Goal: Task Accomplishment & Management: Complete application form

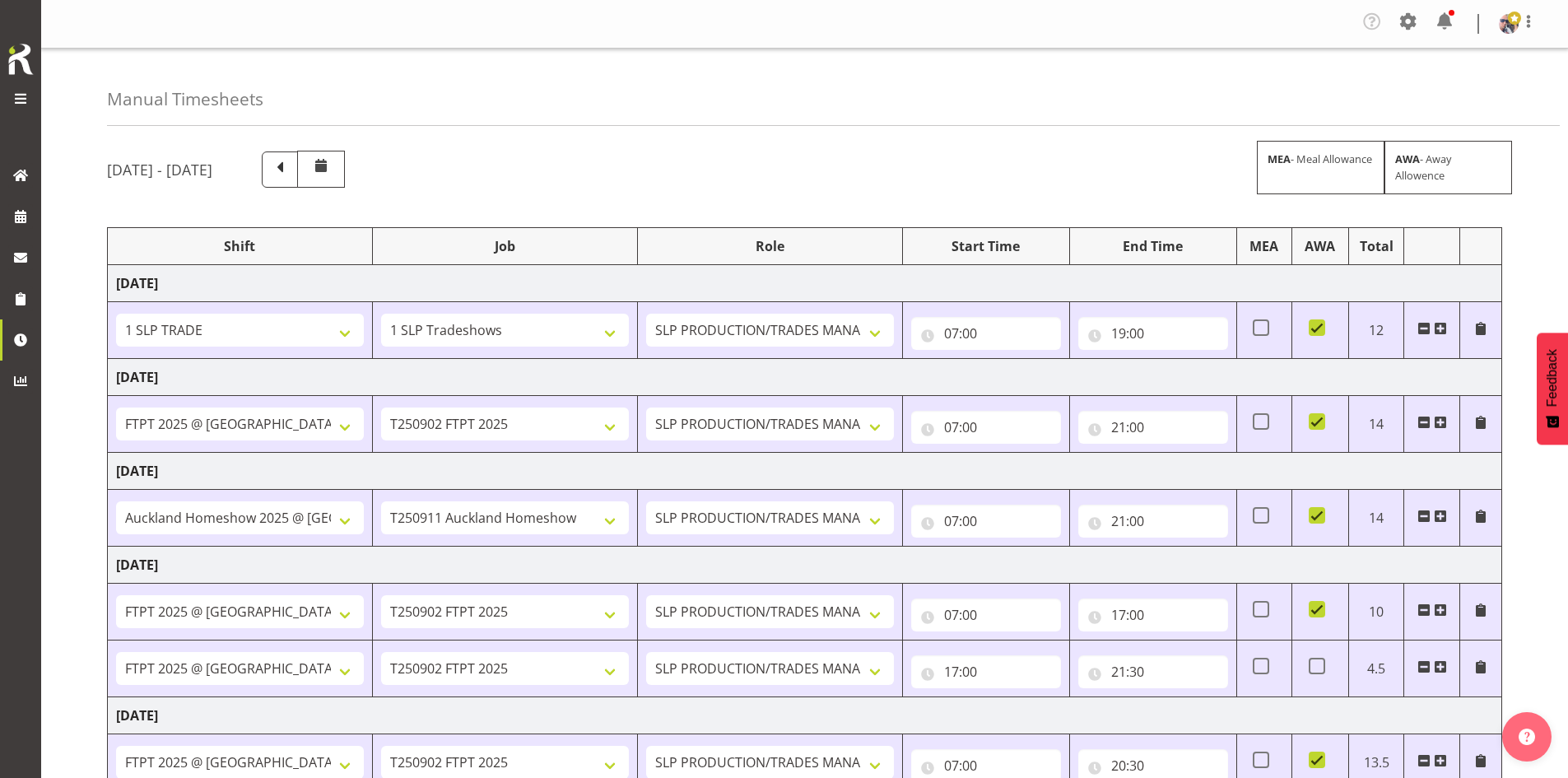
select select "1798"
select select "15"
select select "66167"
select select "9154"
select select "73746"
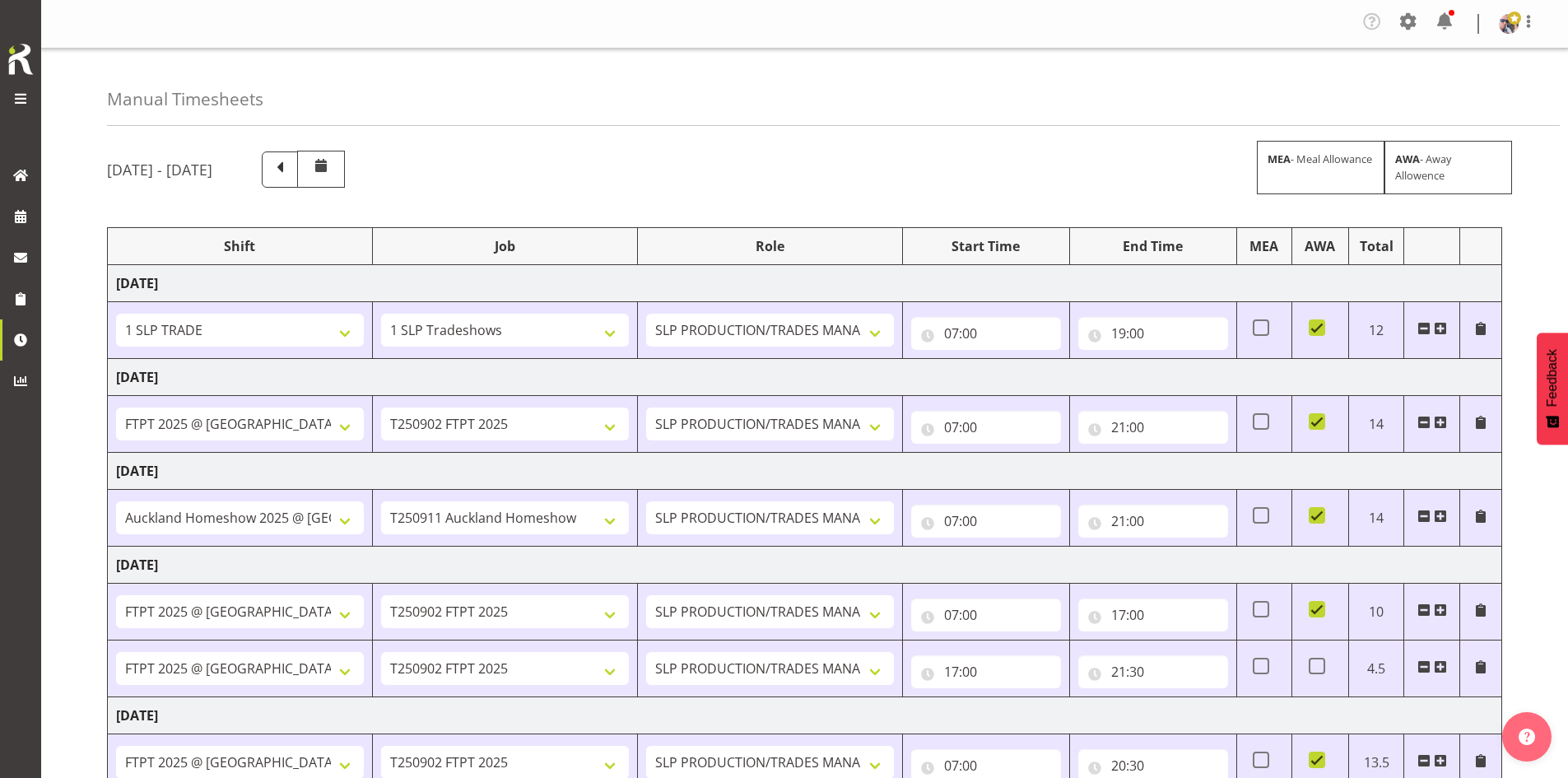
select select "9869"
select select "66167"
select select "9154"
select select "66167"
select select "9154"
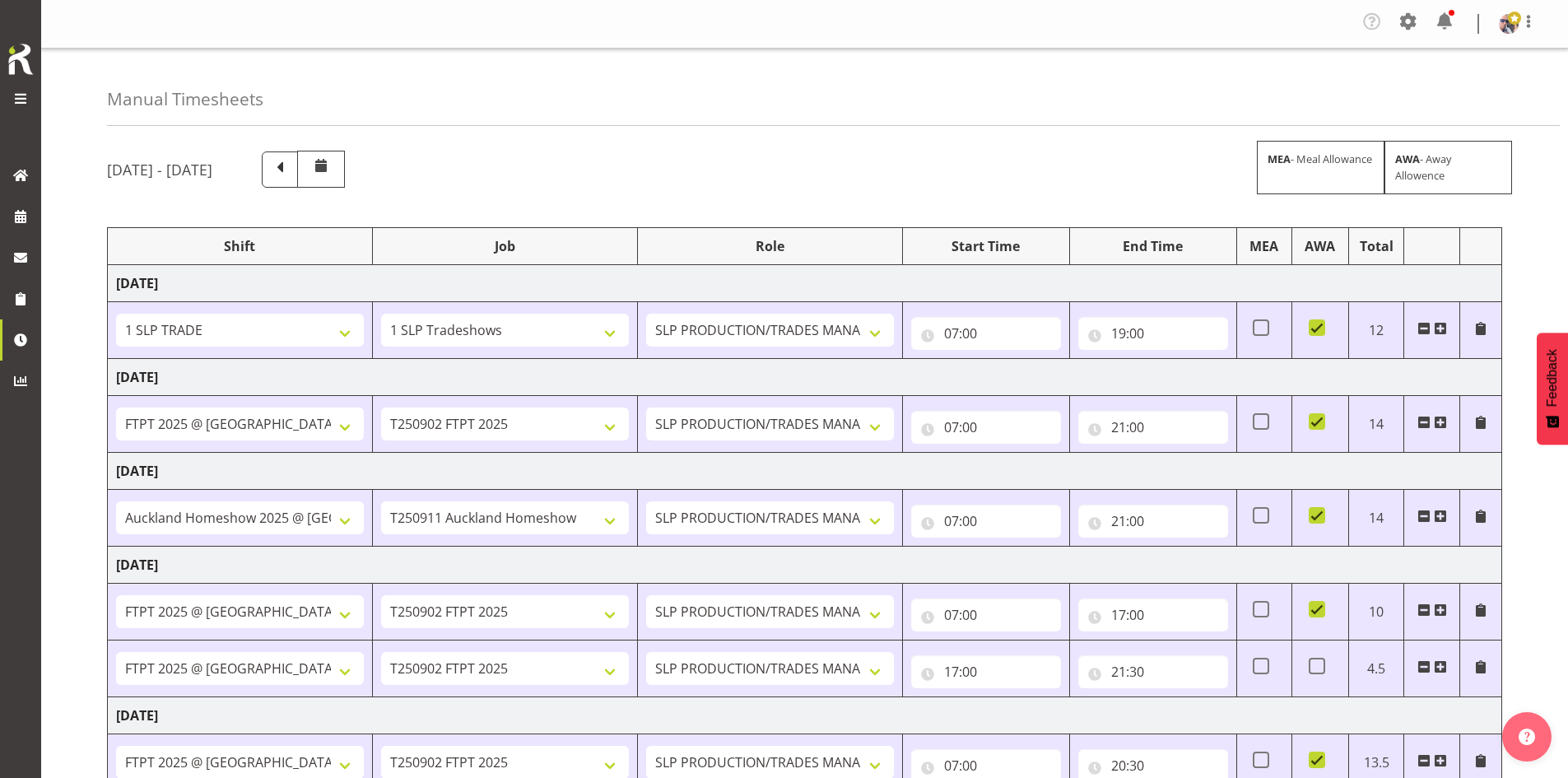
select select "66167"
select select "9154"
select select "73746"
select select "9869"
select select "66167"
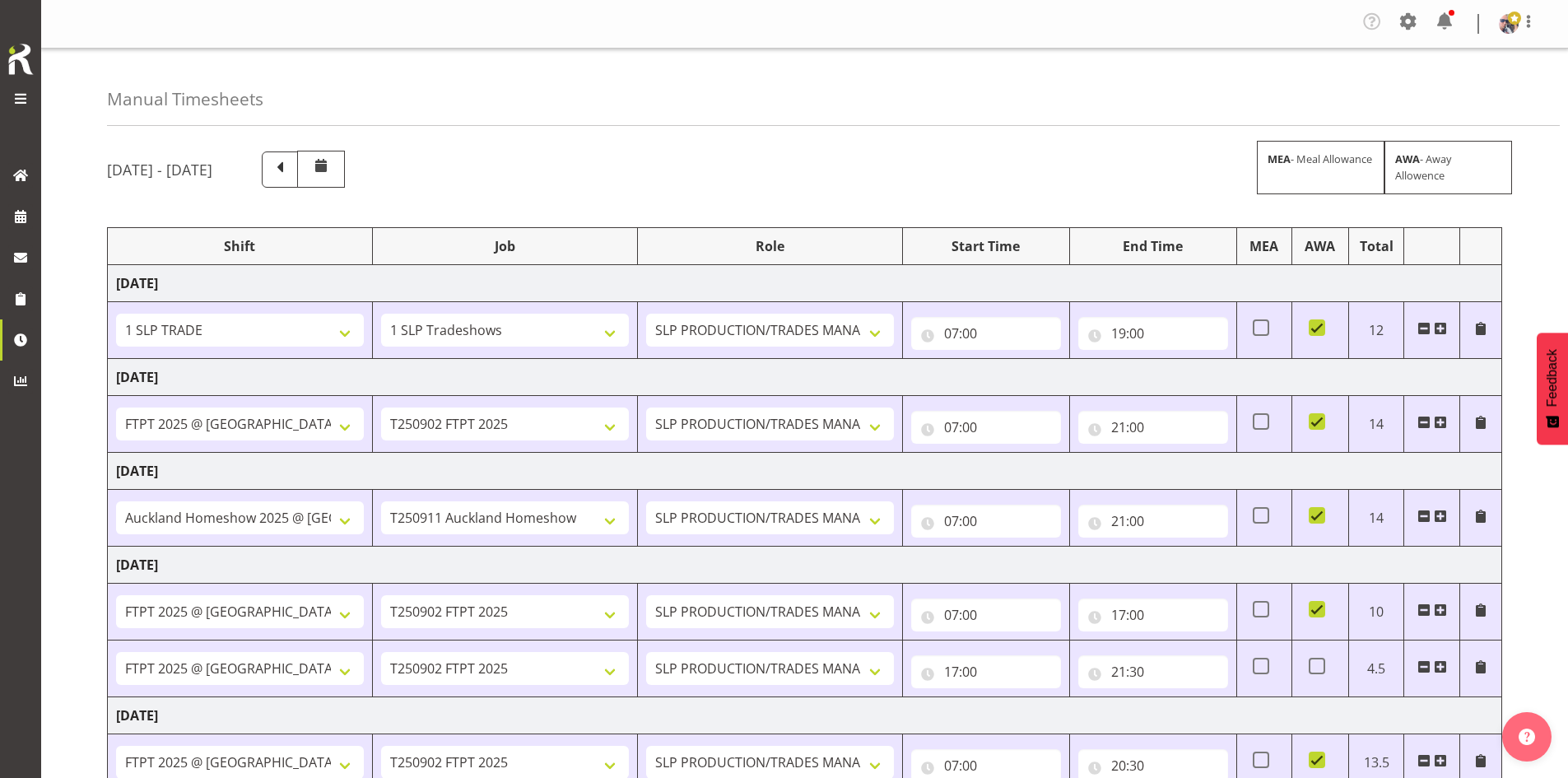
select select "9154"
select select "73746"
select select "9869"
click at [25, 201] on link at bounding box center [20, 216] width 41 height 41
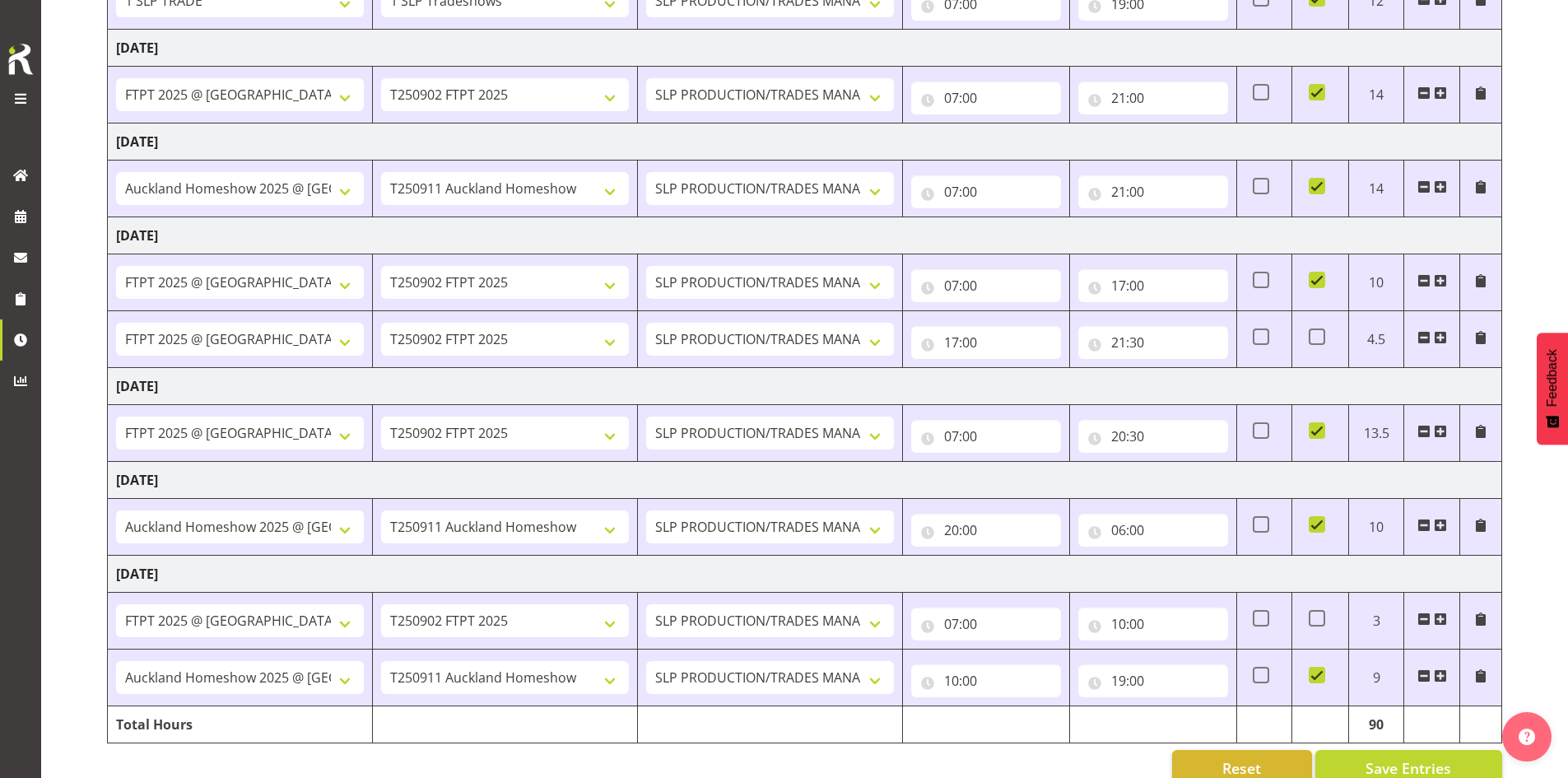
scroll to position [329, 0]
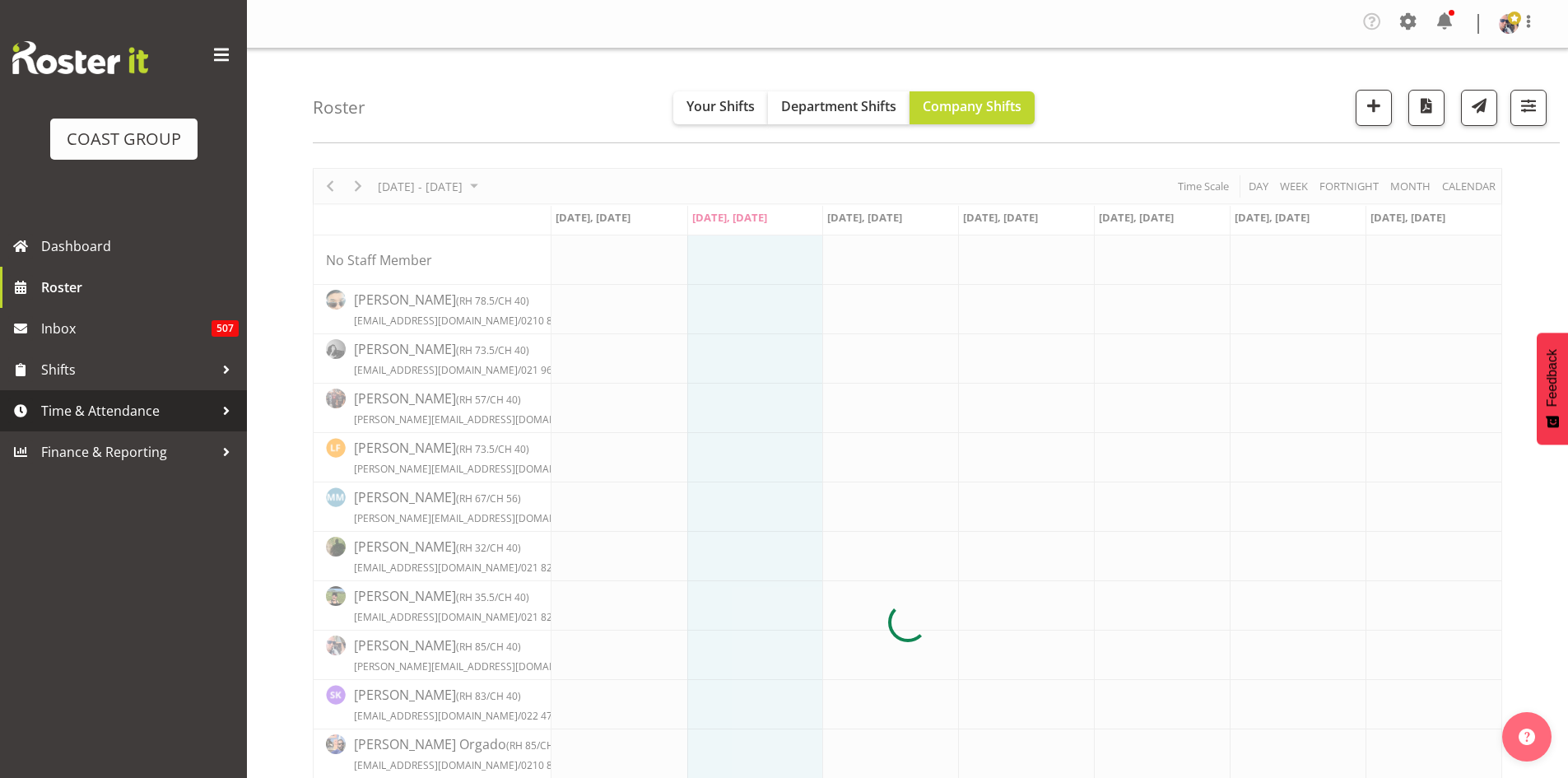
click at [162, 399] on span "Time & Attendance" at bounding box center [127, 410] width 173 height 24
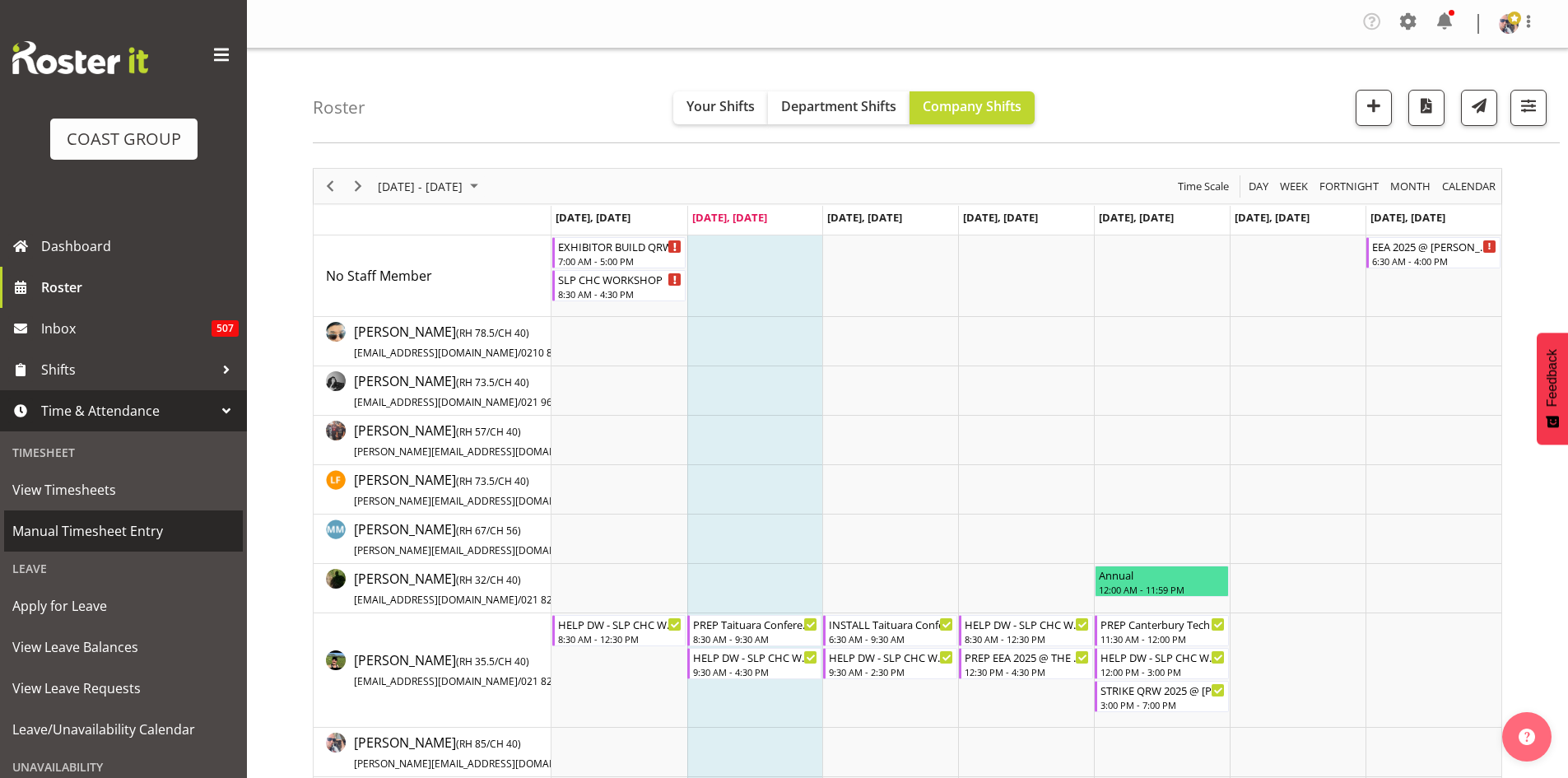
click at [124, 525] on span "Manual Timesheet Entry" at bounding box center [123, 531] width 222 height 24
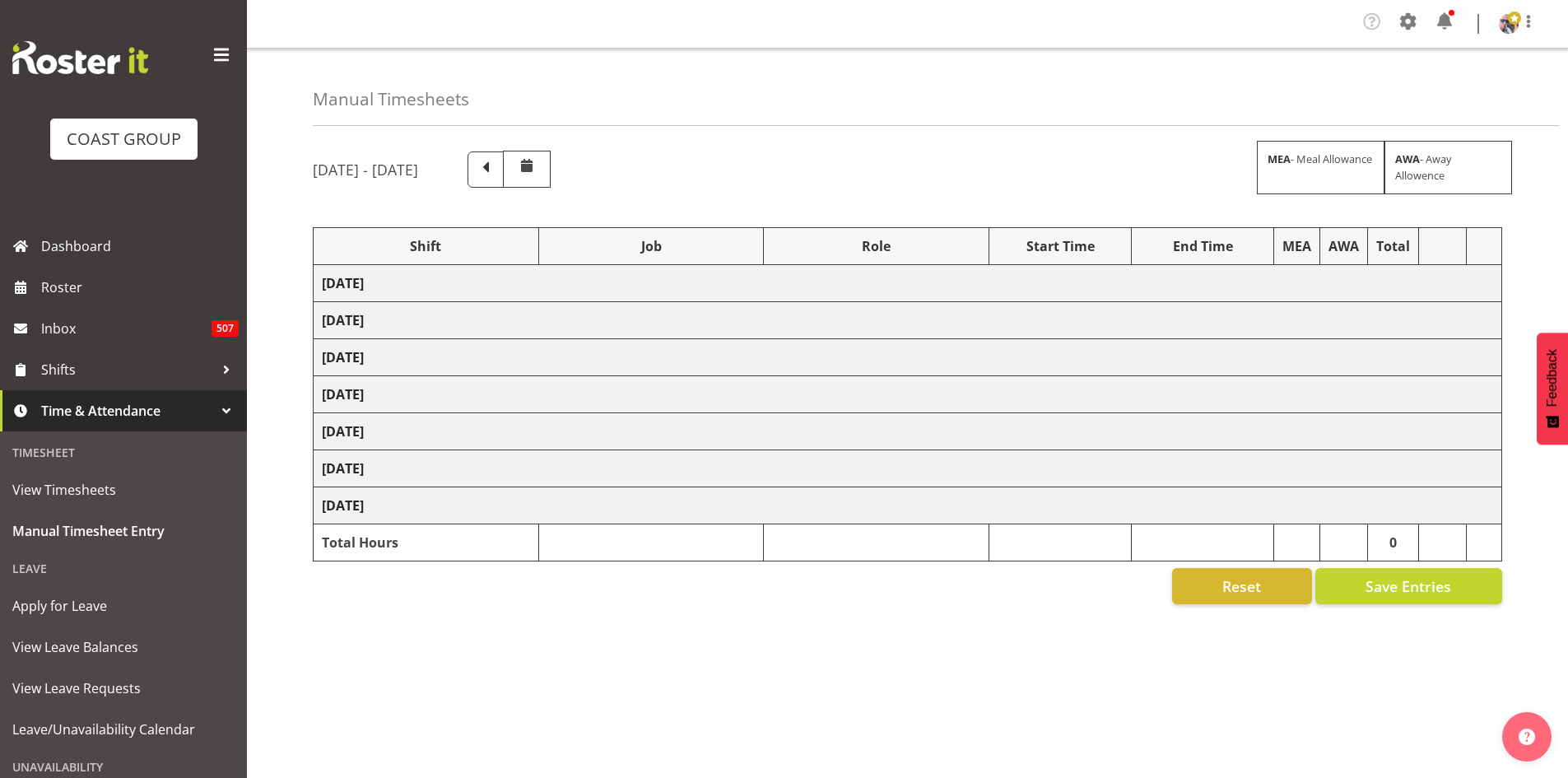
select select "1798"
select select "15"
select select "66167"
select select "9154"
select select "73746"
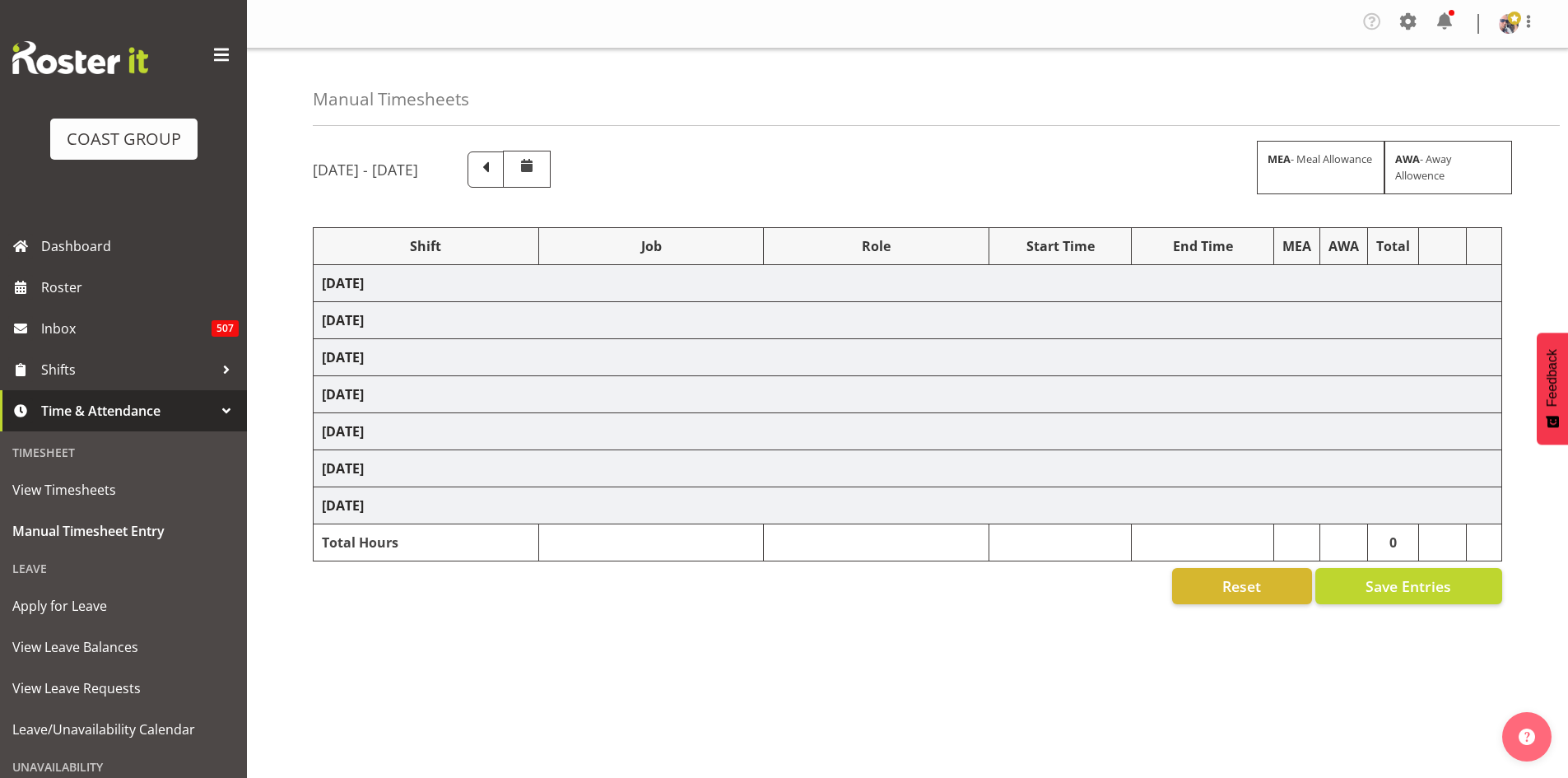
select select "9869"
select select "66167"
select select "9154"
select select "66167"
select select "9154"
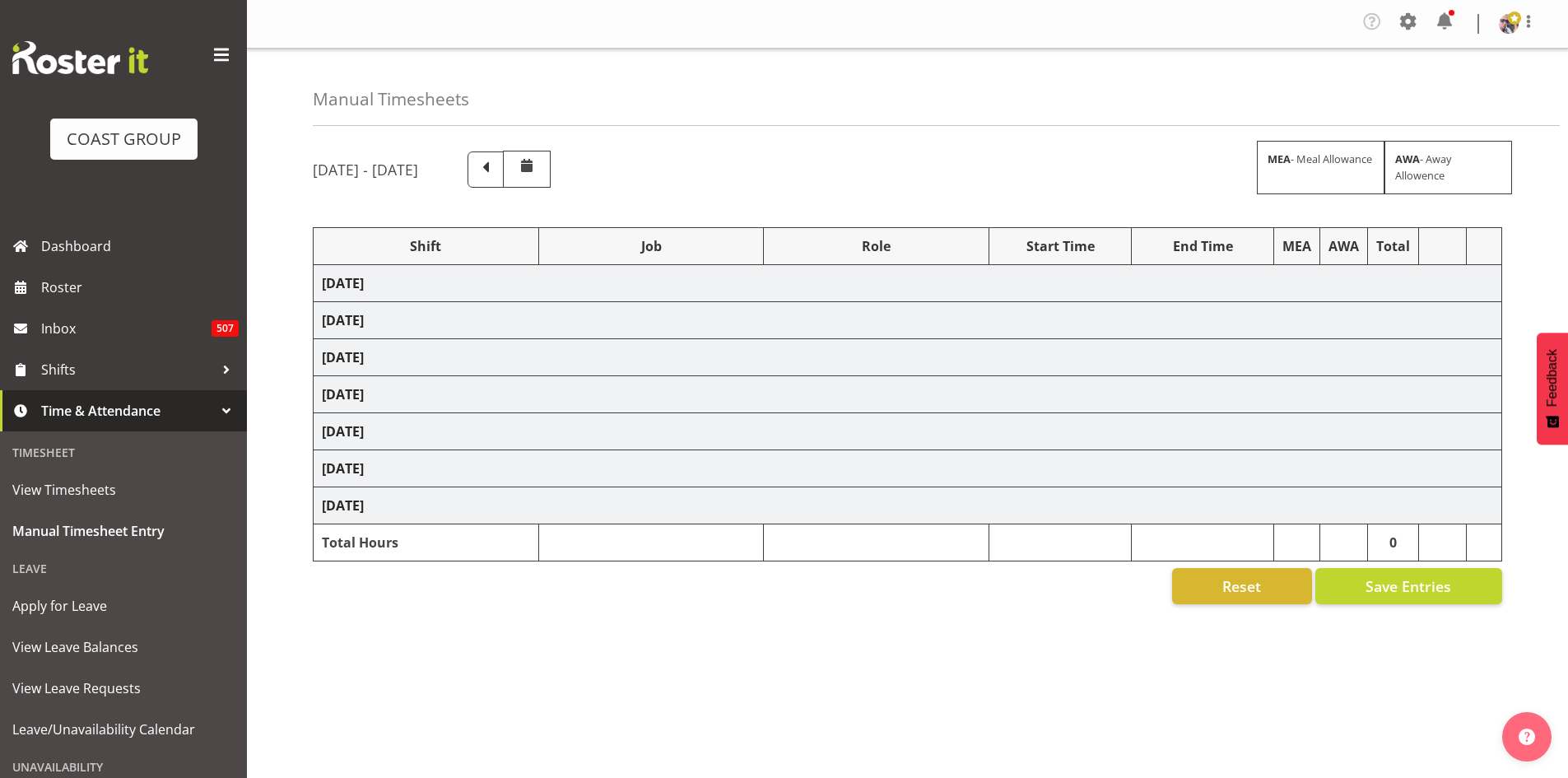
select select "66167"
select select "9154"
select select "73746"
select select "9869"
select select "66167"
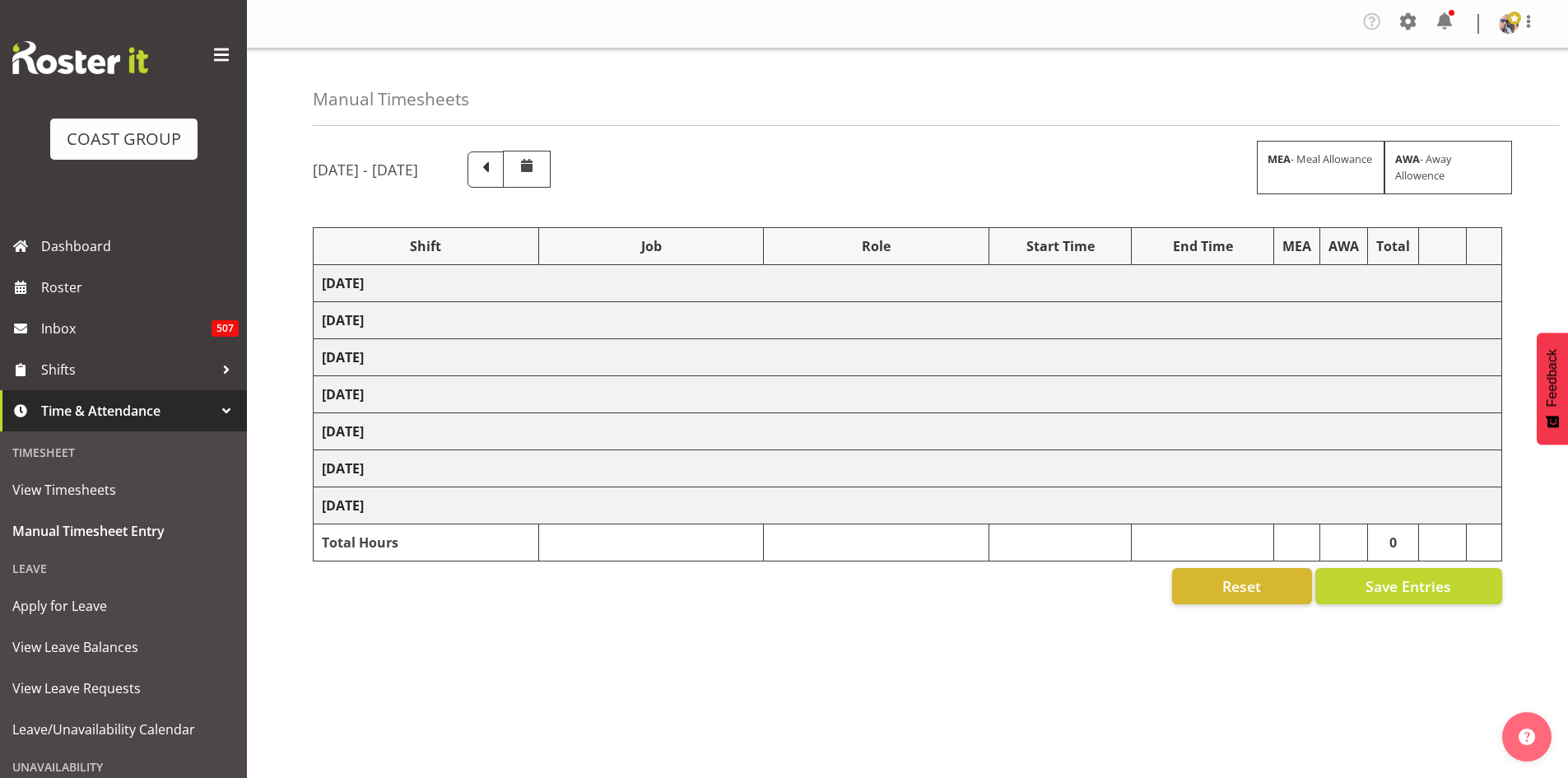
select select "9154"
select select "73746"
select select "9869"
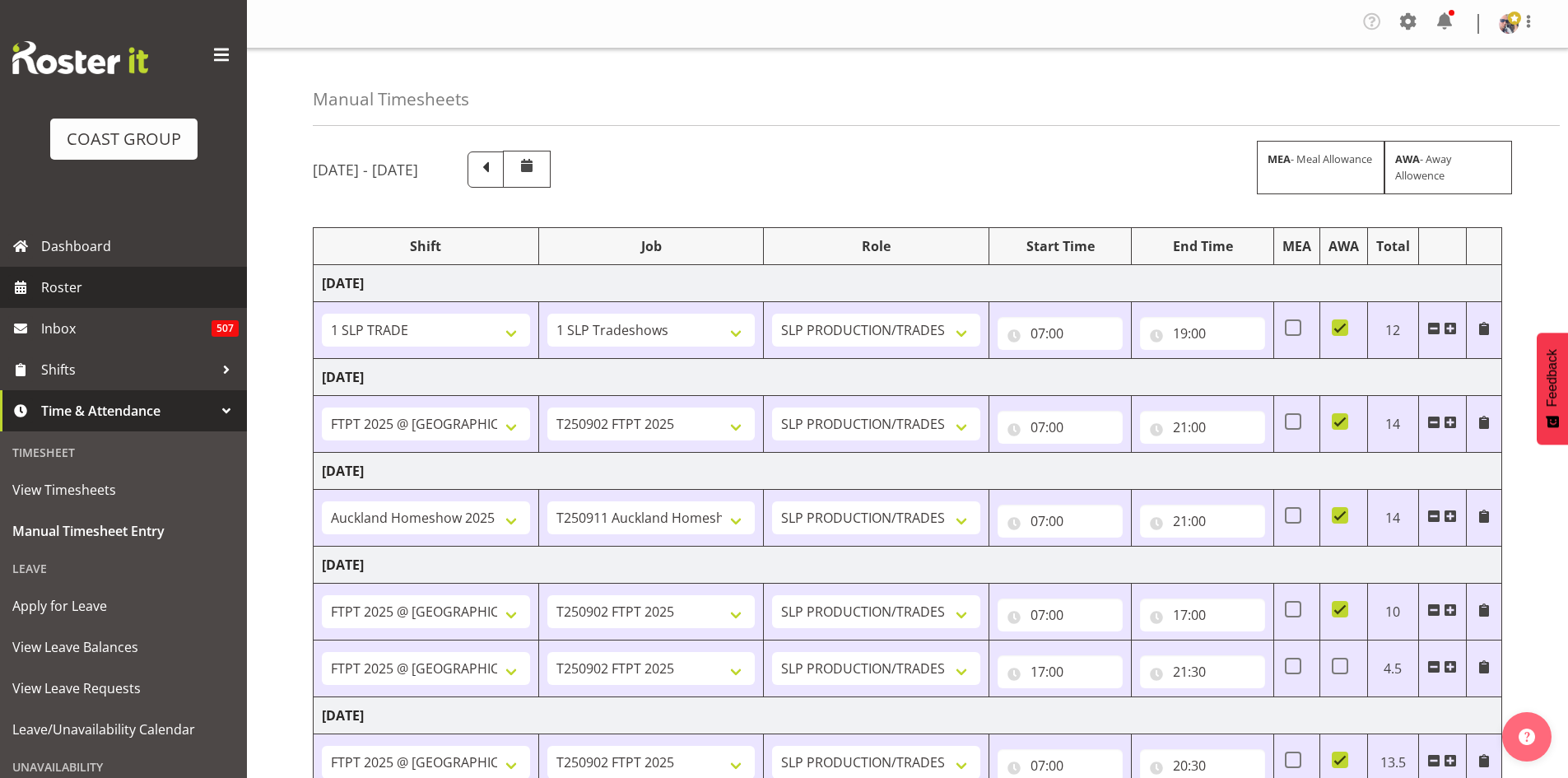
click at [182, 279] on span "Roster" at bounding box center [140, 287] width 197 height 24
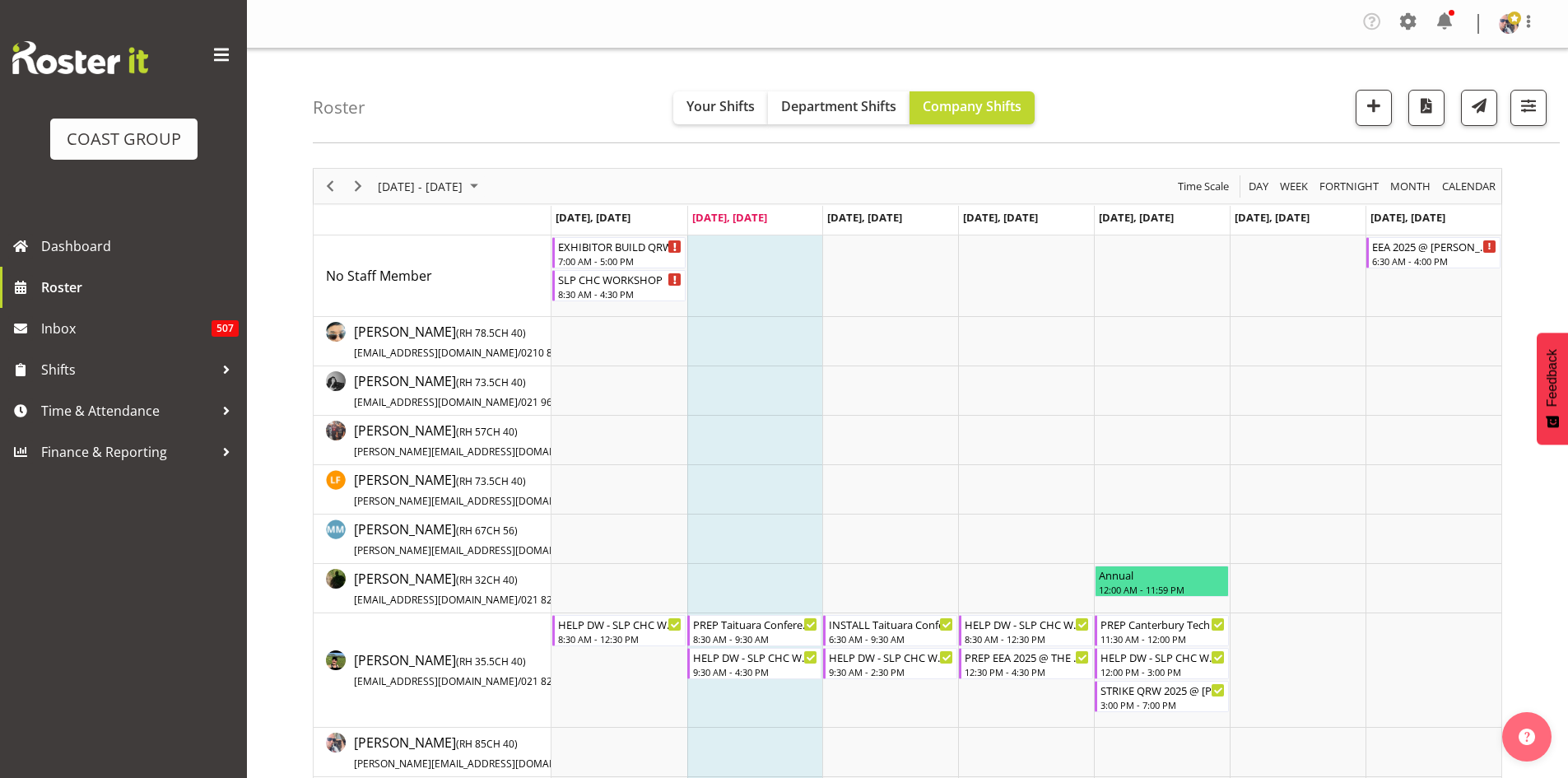
click at [227, 58] on span at bounding box center [221, 55] width 26 height 26
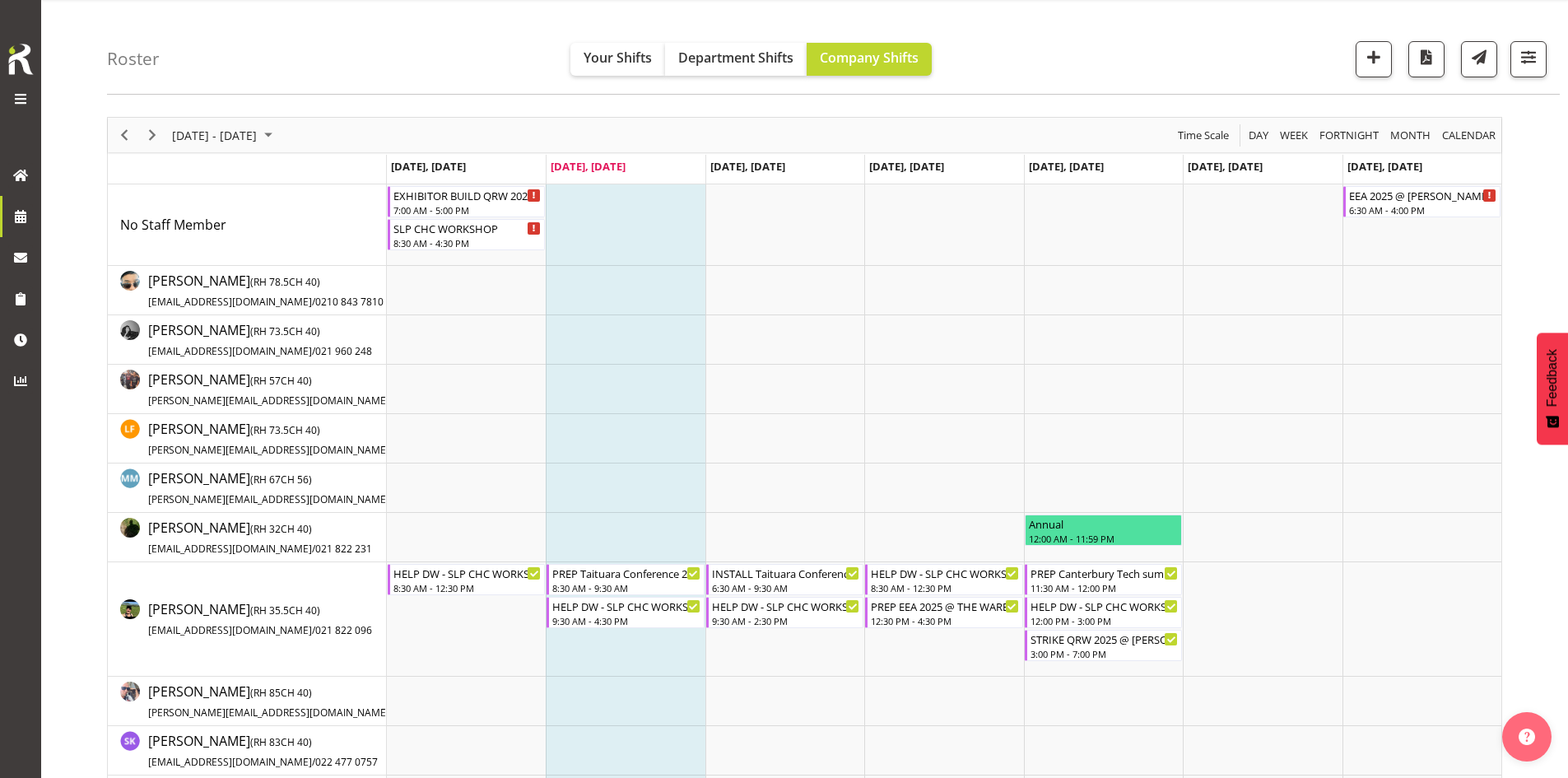
scroll to position [83, 0]
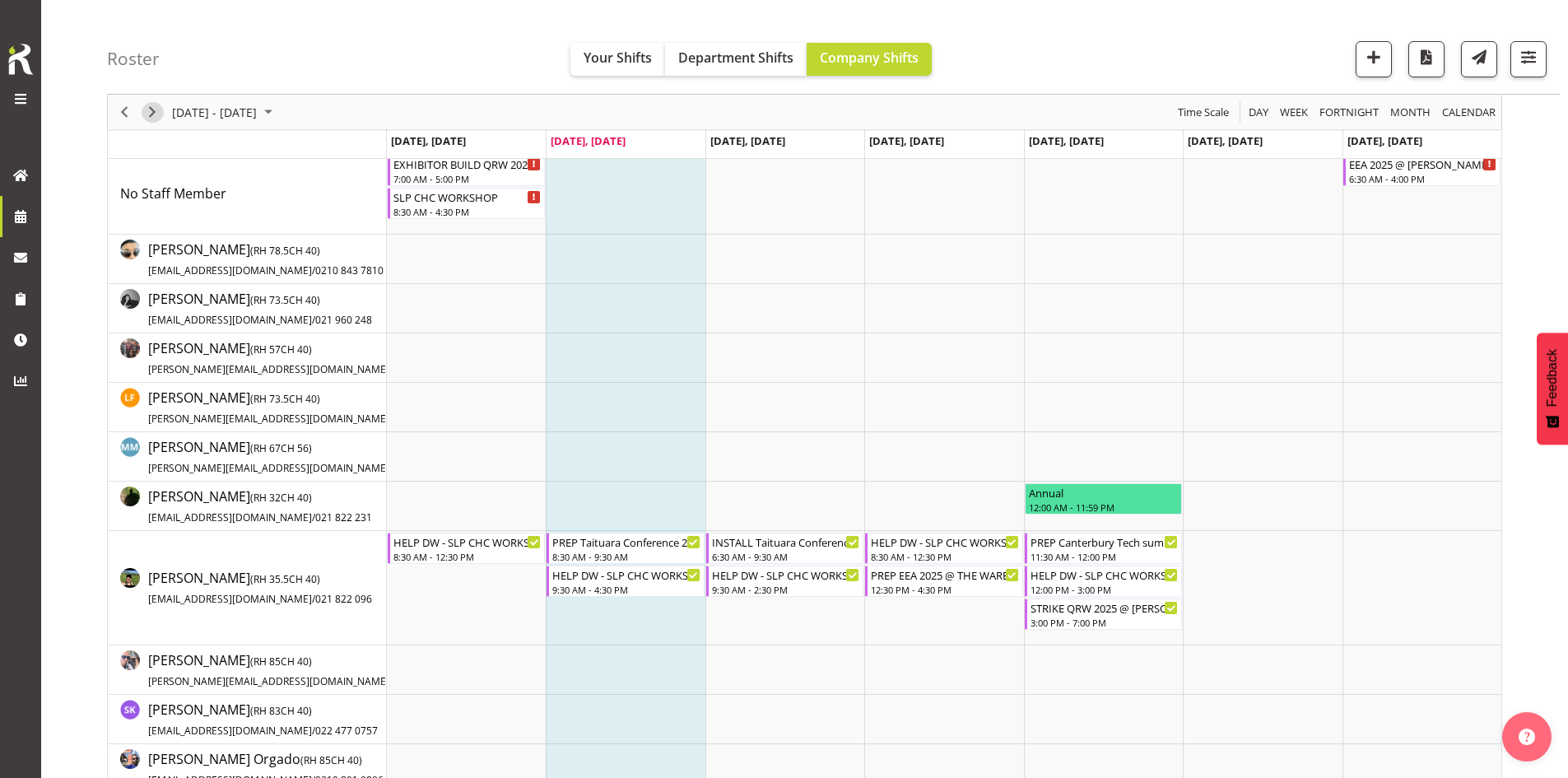
click at [146, 112] on span "Next" at bounding box center [152, 112] width 19 height 20
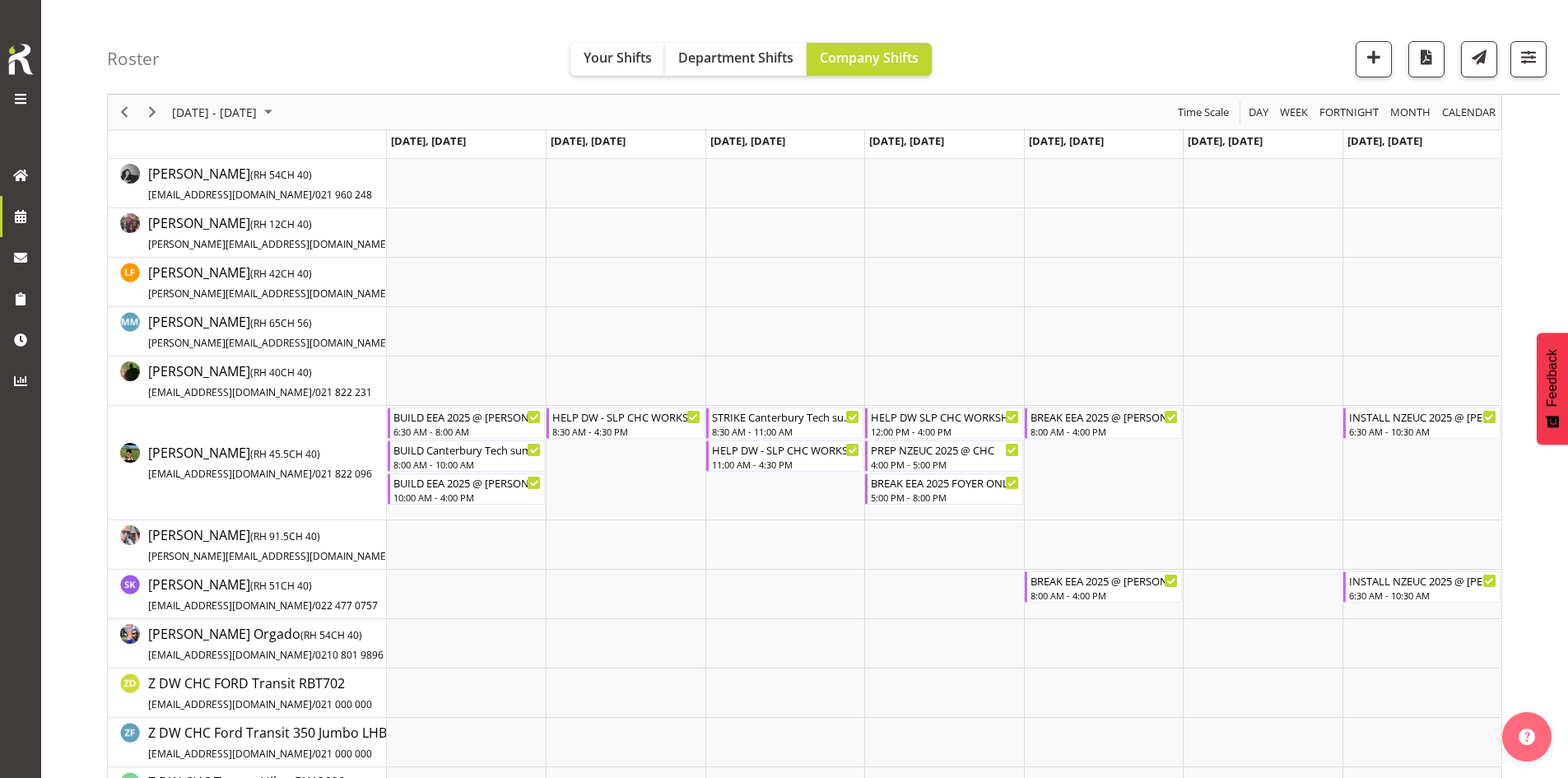
scroll to position [165, 0]
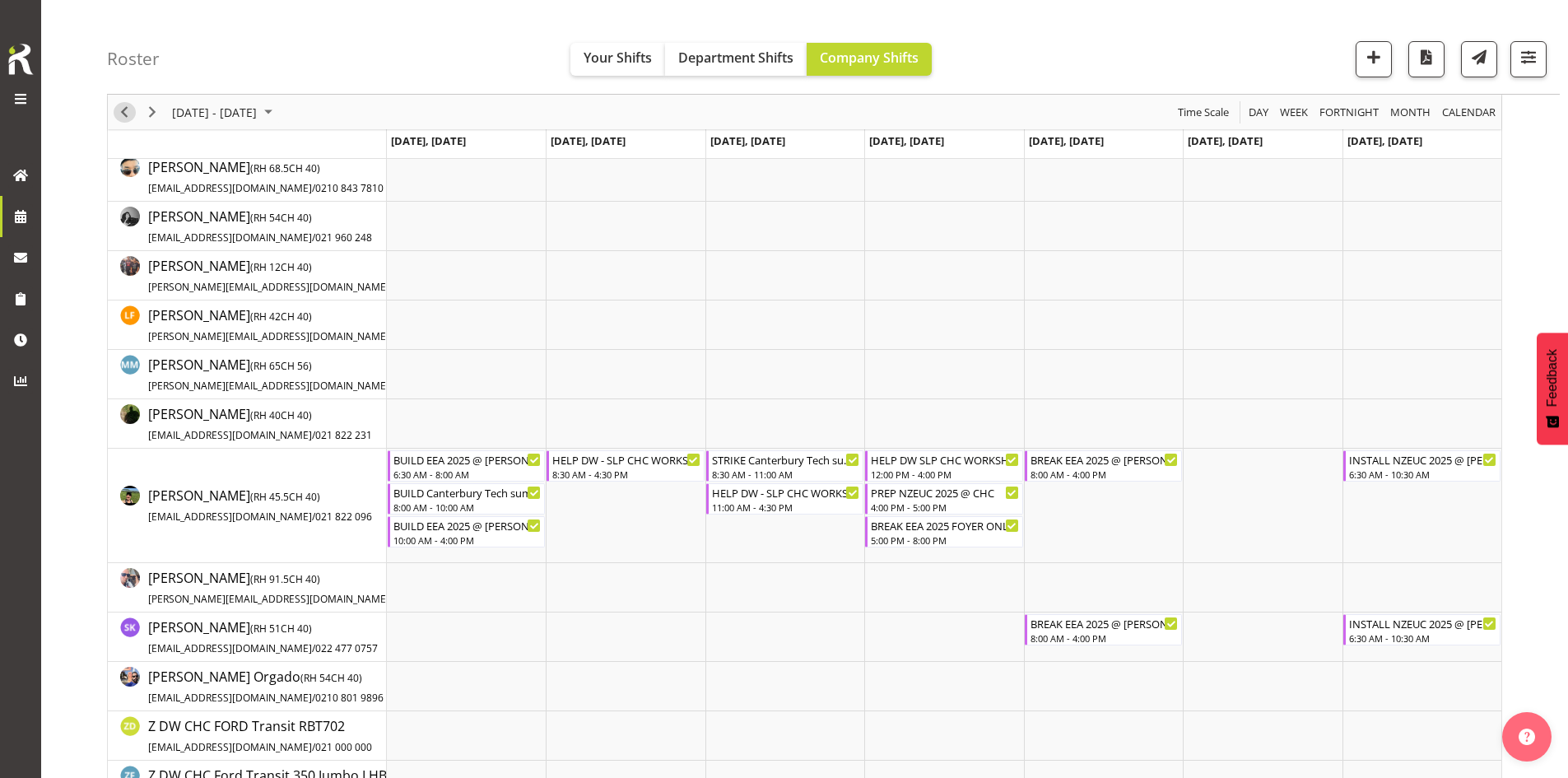
click at [118, 116] on span "Previous" at bounding box center [124, 112] width 19 height 20
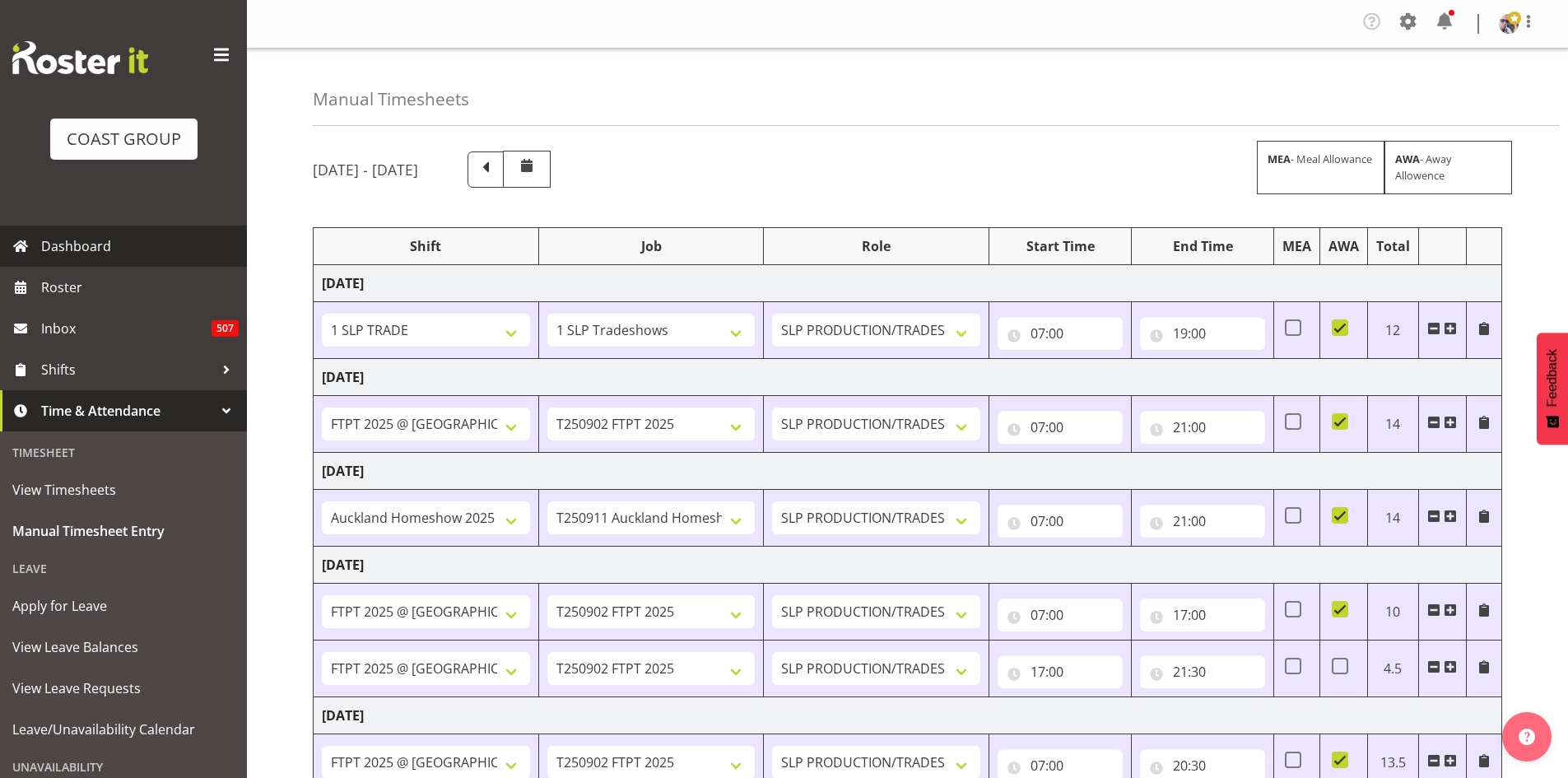
select select "1798"
select select "15"
select select "66167"
select select "9154"
select select "73746"
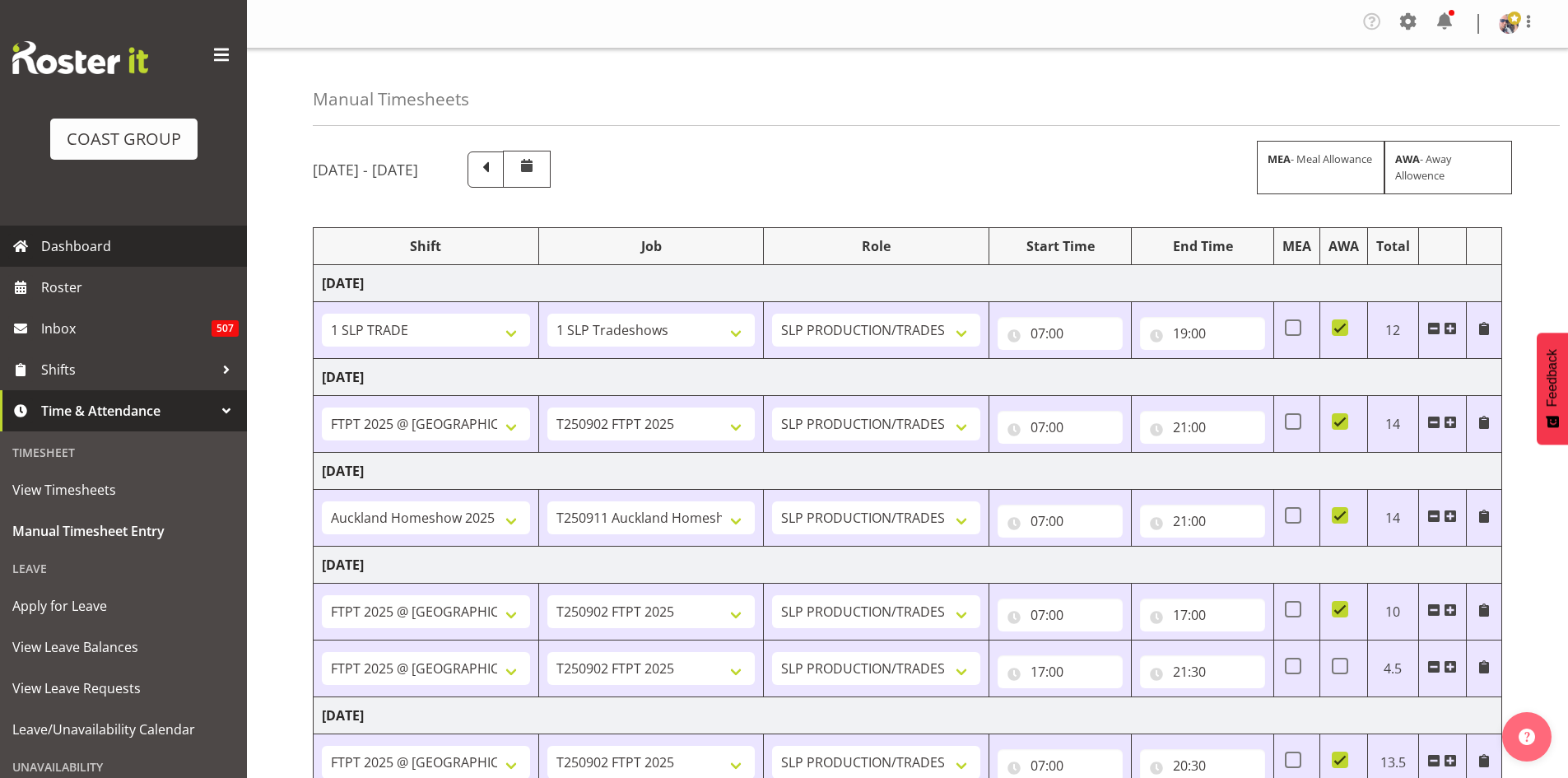
select select "9869"
select select "66167"
select select "9154"
select select "66167"
select select "9154"
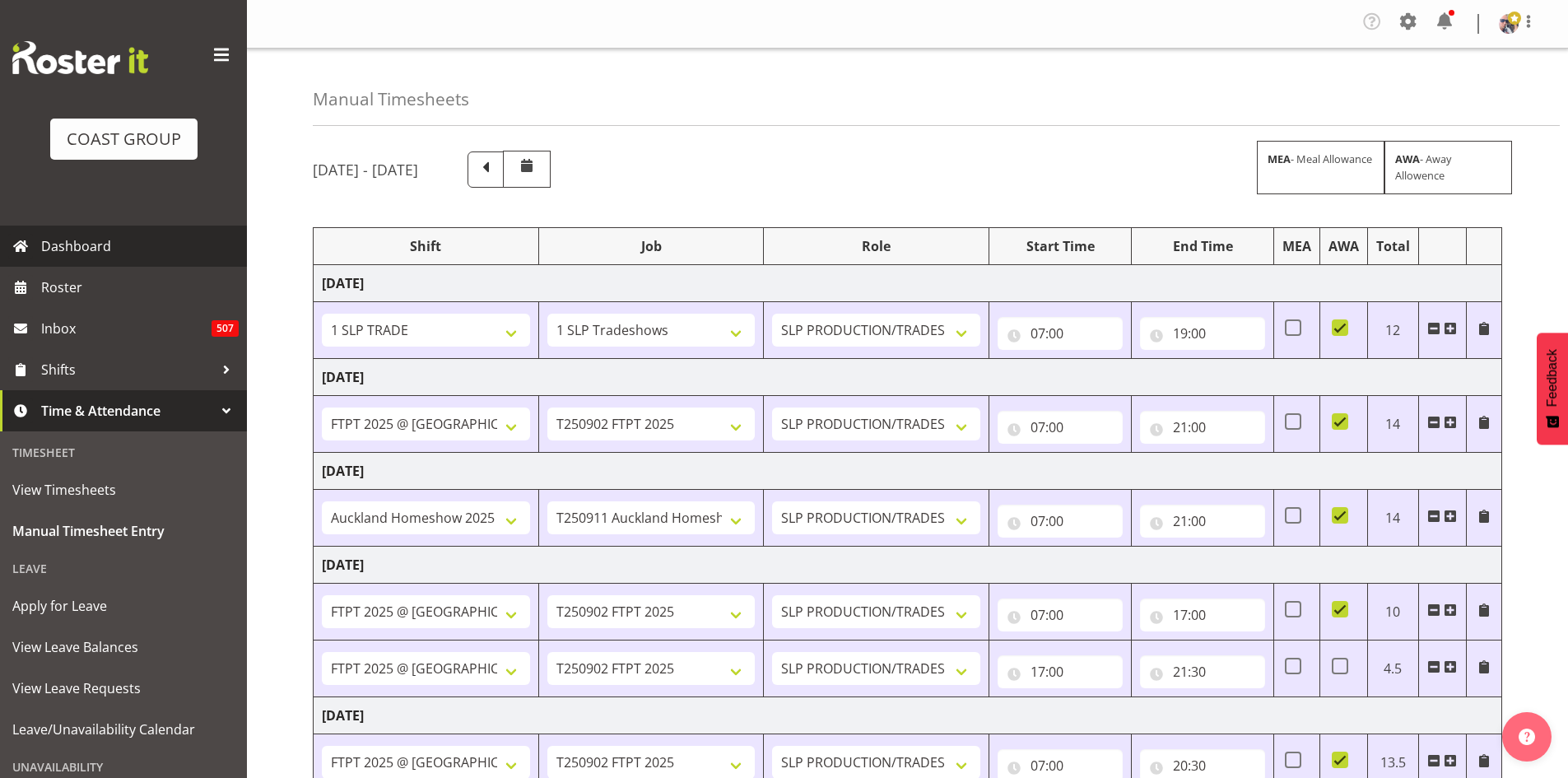
select select "66167"
select select "9154"
select select "73746"
select select "9869"
select select "66167"
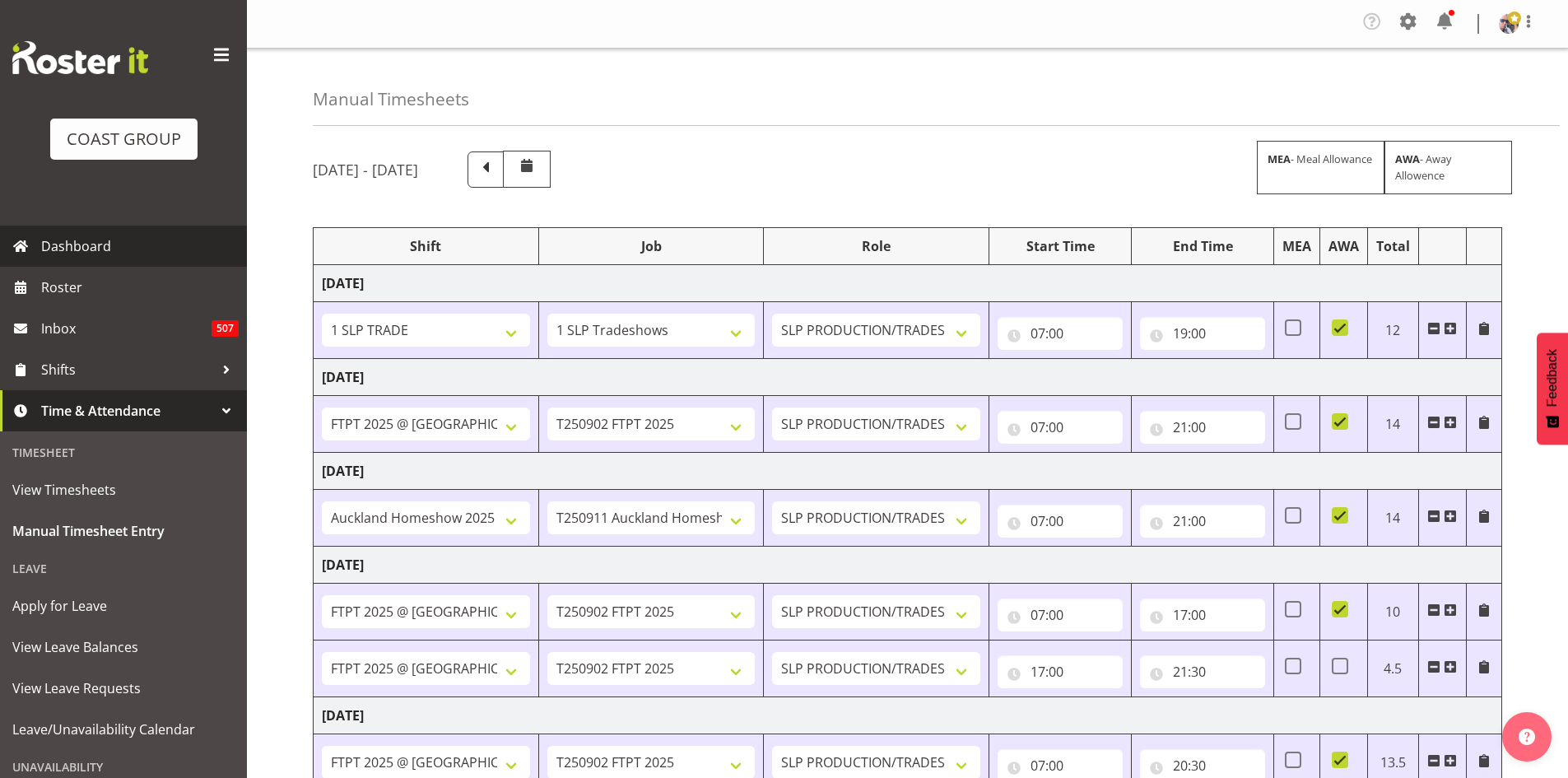
select select "9154"
select select "73746"
select select "9869"
click at [91, 280] on span "Roster" at bounding box center [140, 287] width 197 height 24
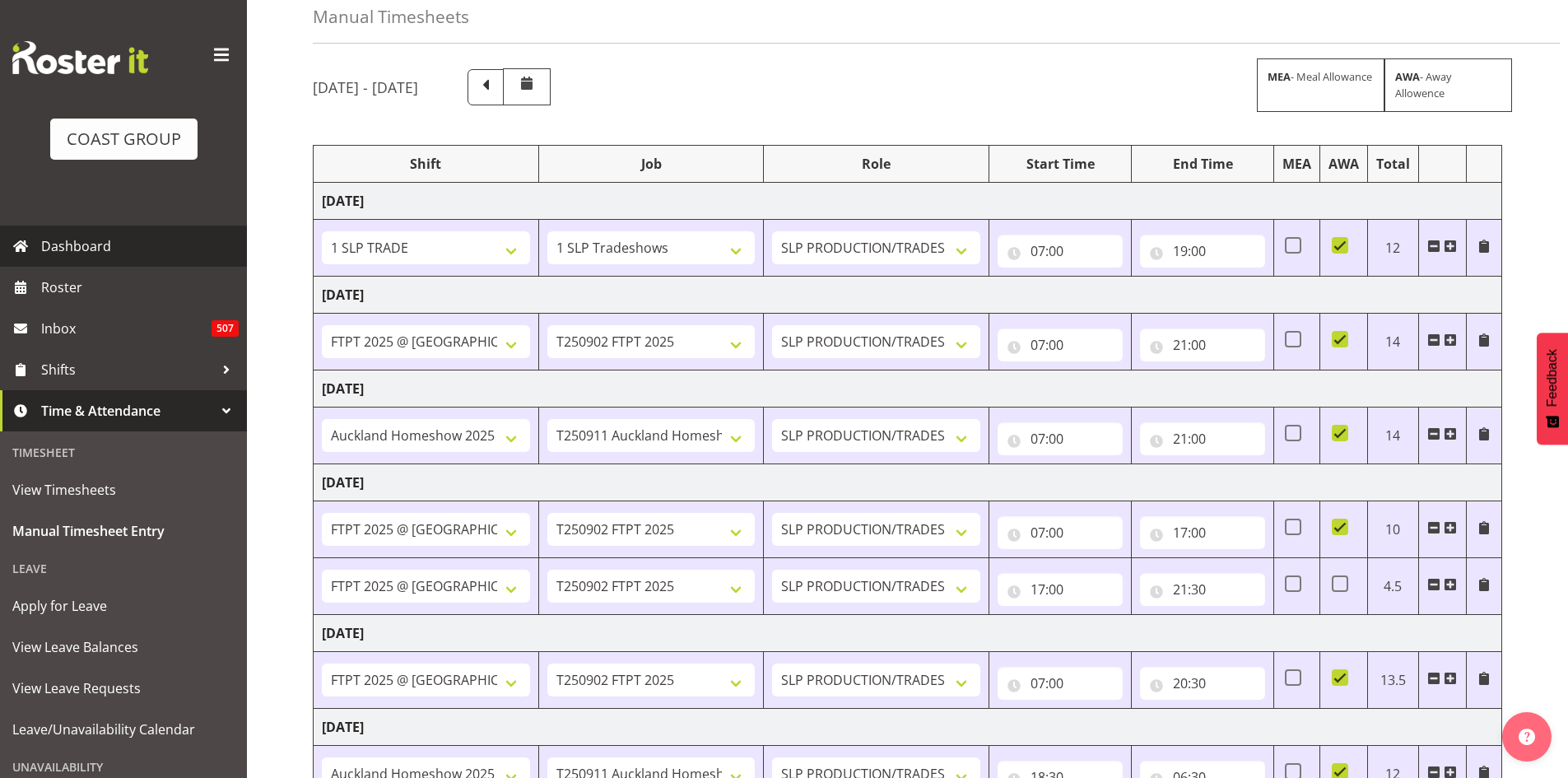
scroll to position [83, 0]
